Goal: Information Seeking & Learning: Check status

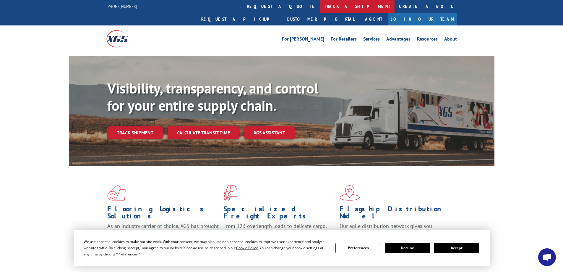
click at [321, 10] on link "track a shipment" at bounding box center [358, 6] width 74 height 13
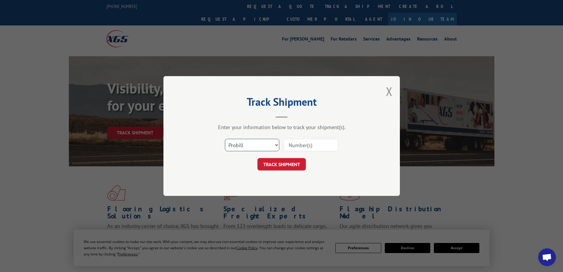
click at [261, 146] on select "Select category... Probill BOL PO" at bounding box center [252, 145] width 54 height 12
select select "bol"
click at [225, 139] on select "Select category... Probill BOL PO" at bounding box center [252, 145] width 54 height 12
click at [294, 145] on input at bounding box center [311, 145] width 54 height 12
paste input "6003023"
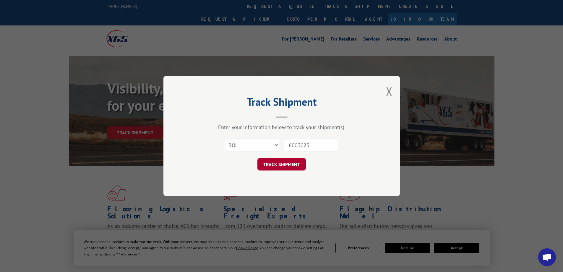
type input "6003023"
click at [292, 164] on button "TRACK SHIPMENT" at bounding box center [282, 164] width 49 height 12
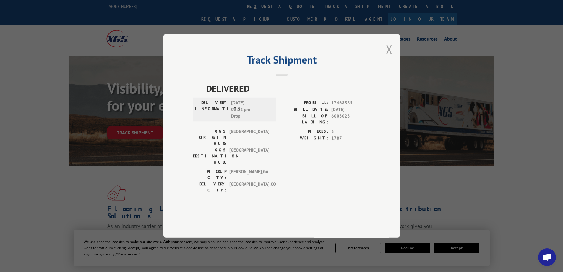
click at [394, 70] on div "Track Shipment DELIVERED DELIVERY INFORMATION: [DATE] 02:22 pm Drop PROBILL: 17…" at bounding box center [282, 135] width 237 height 203
click at [390, 57] on button "Close modal" at bounding box center [389, 49] width 7 height 16
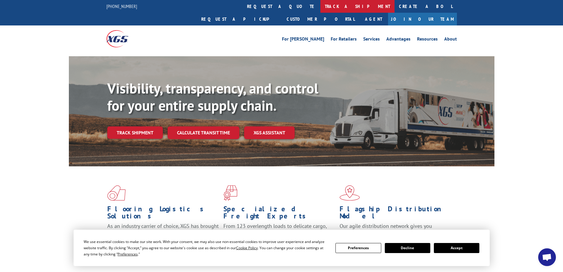
click at [321, 6] on link "track a shipment" at bounding box center [358, 6] width 74 height 13
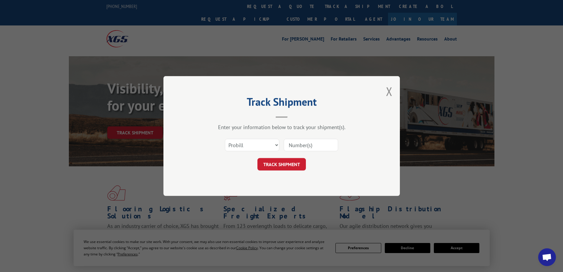
click at [293, 146] on input at bounding box center [311, 145] width 54 height 12
click at [277, 146] on select "Select category... Probill BOL PO" at bounding box center [252, 145] width 54 height 12
select select "bol"
click at [225, 139] on select "Select category... Probill BOL PO" at bounding box center [252, 145] width 54 height 12
click at [294, 145] on input at bounding box center [311, 145] width 54 height 12
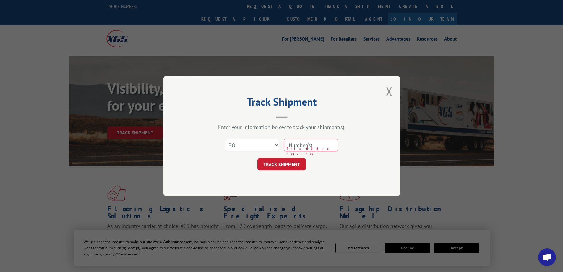
paste input "6003023"
type input "6003023"
click at [280, 162] on button "TRACK SHIPMENT" at bounding box center [282, 164] width 49 height 12
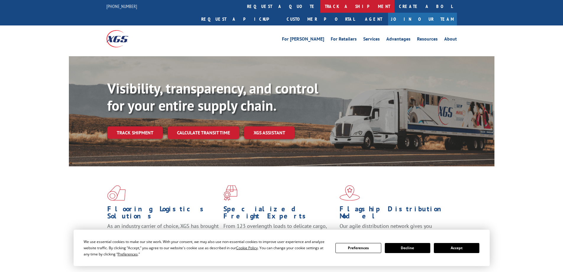
click at [321, 3] on link "track a shipment" at bounding box center [358, 6] width 74 height 13
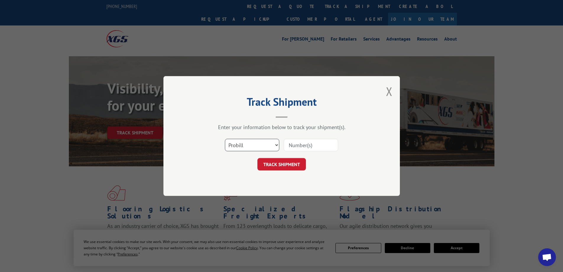
click at [273, 144] on select "Select category... Probill BOL PO" at bounding box center [252, 145] width 54 height 12
select select "bol"
click at [225, 139] on select "Select category... Probill BOL PO" at bounding box center [252, 145] width 54 height 12
click at [299, 144] on input at bounding box center [311, 145] width 54 height 12
paste input "6006852"
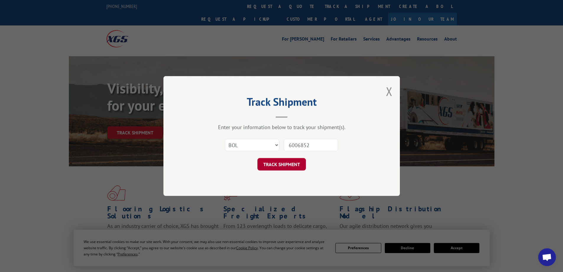
type input "6006852"
click at [293, 162] on button "TRACK SHIPMENT" at bounding box center [282, 164] width 49 height 12
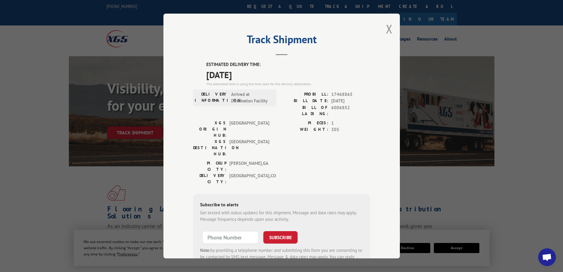
click at [392, 29] on div "Track Shipment ESTIMATED DELIVERY TIME: 09/08/2025 The estimated time is using …" at bounding box center [282, 136] width 237 height 245
click at [386, 31] on button "Close modal" at bounding box center [389, 29] width 7 height 16
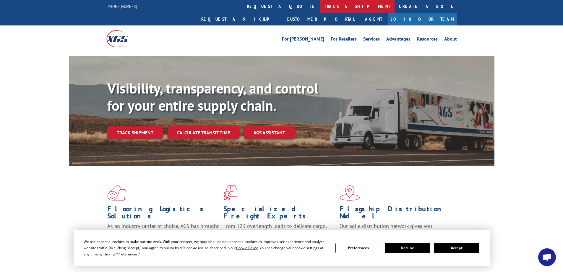
click at [321, 7] on link "track a shipment" at bounding box center [358, 6] width 74 height 13
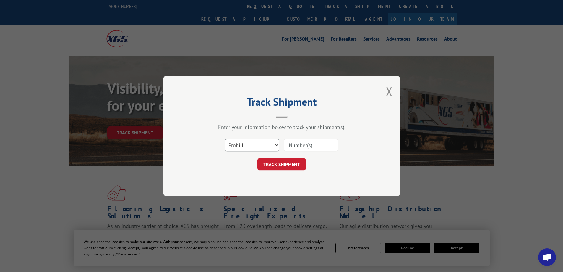
click at [269, 143] on select "Select category... Probill BOL PO" at bounding box center [252, 145] width 54 height 12
select select "bol"
click at [225, 139] on select "Select category... Probill BOL PO" at bounding box center [252, 145] width 54 height 12
click at [300, 144] on input at bounding box center [311, 145] width 54 height 12
paste input "6003023"
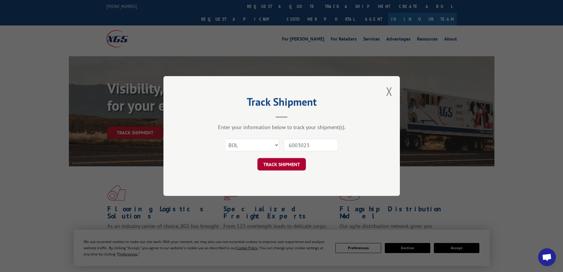
type input "6003023"
click at [288, 165] on button "TRACK SHIPMENT" at bounding box center [282, 164] width 49 height 12
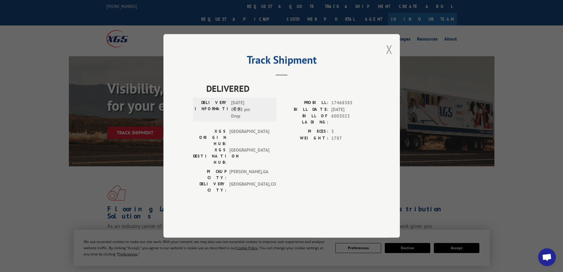
click at [390, 57] on button "Close modal" at bounding box center [389, 49] width 7 height 16
